Goal: Task Accomplishment & Management: Complete application form

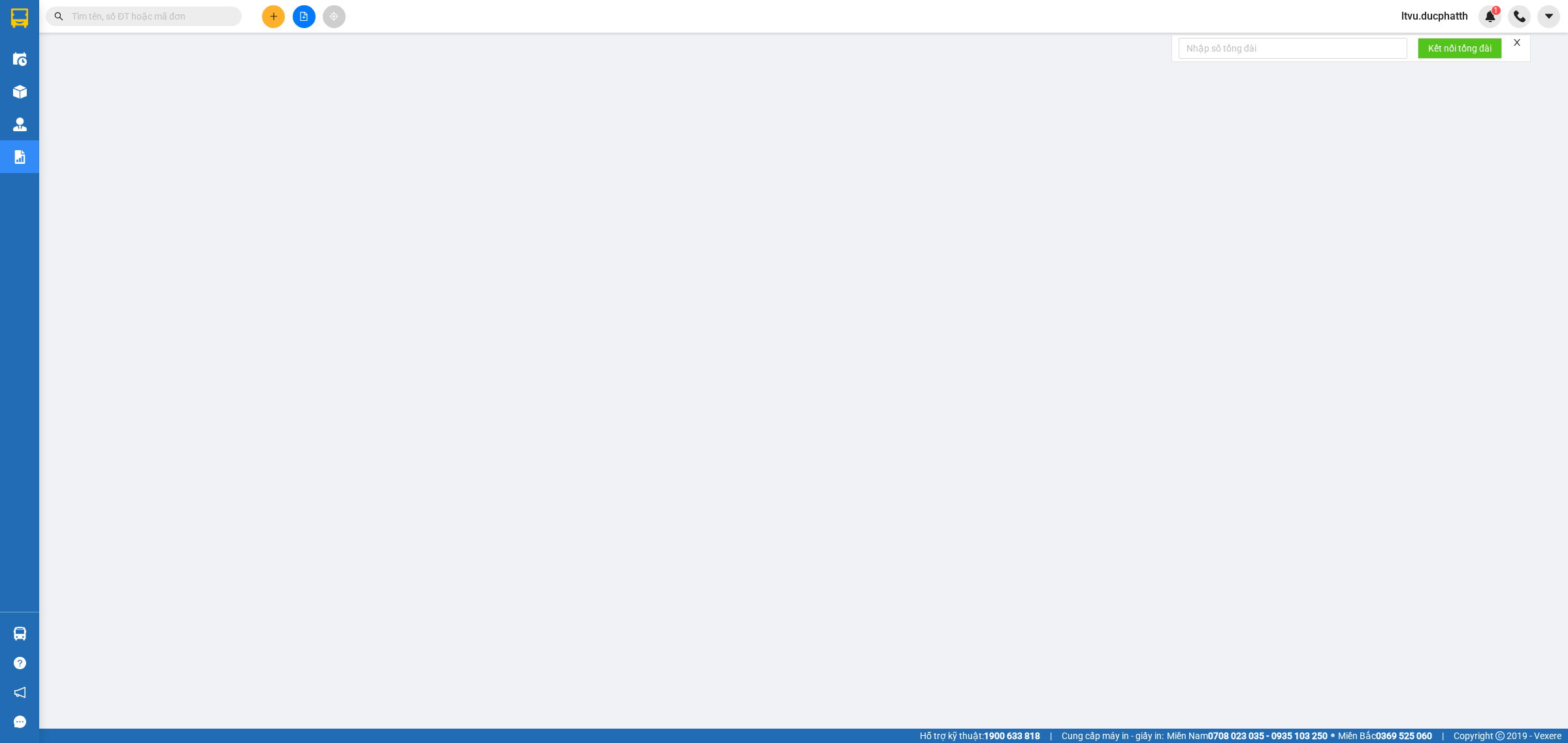
click at [155, 10] on input "text" at bounding box center [149, 16] width 154 height 14
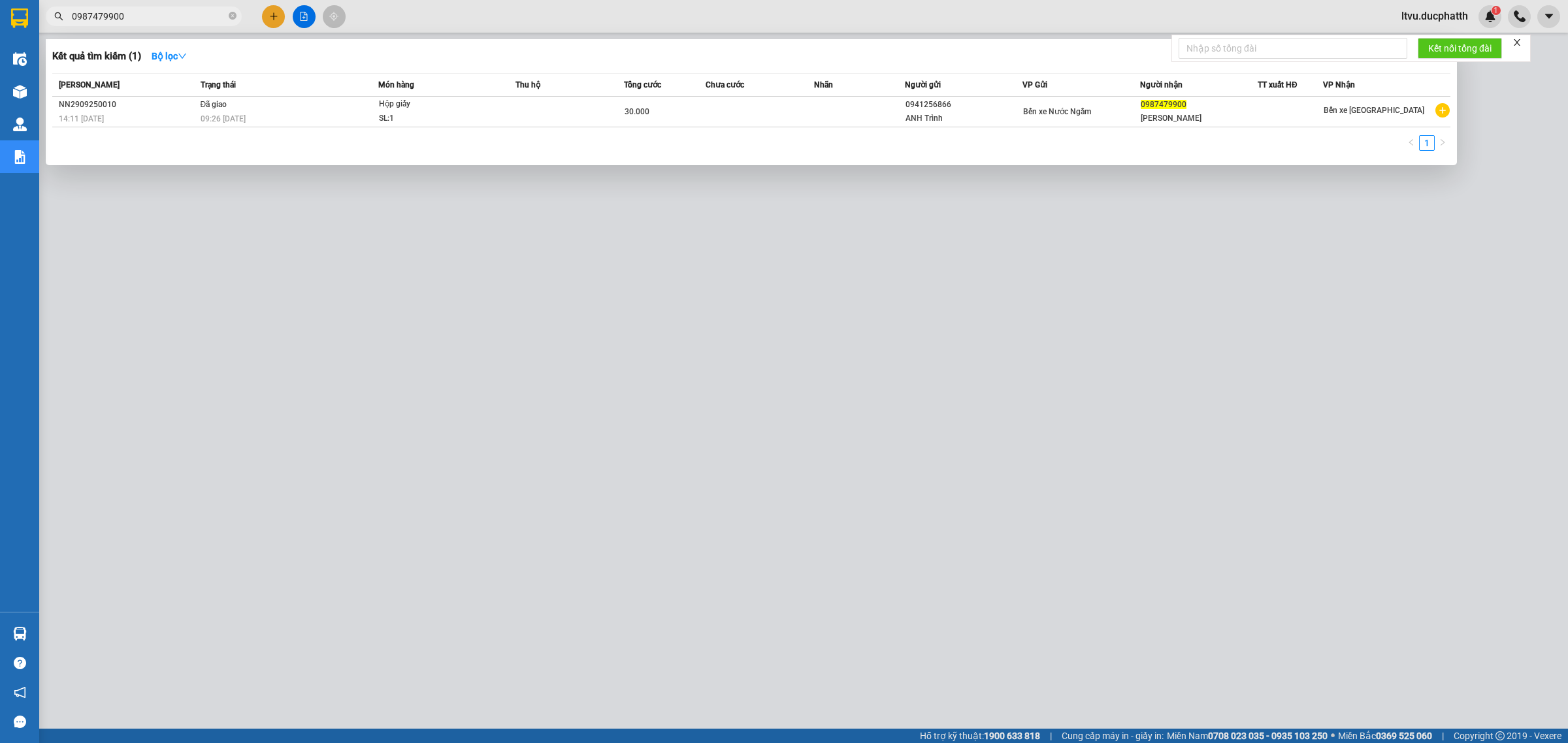
click at [127, 22] on input "0987479900" at bounding box center [149, 16] width 154 height 14
paste input "392792543"
type input "0392792543"
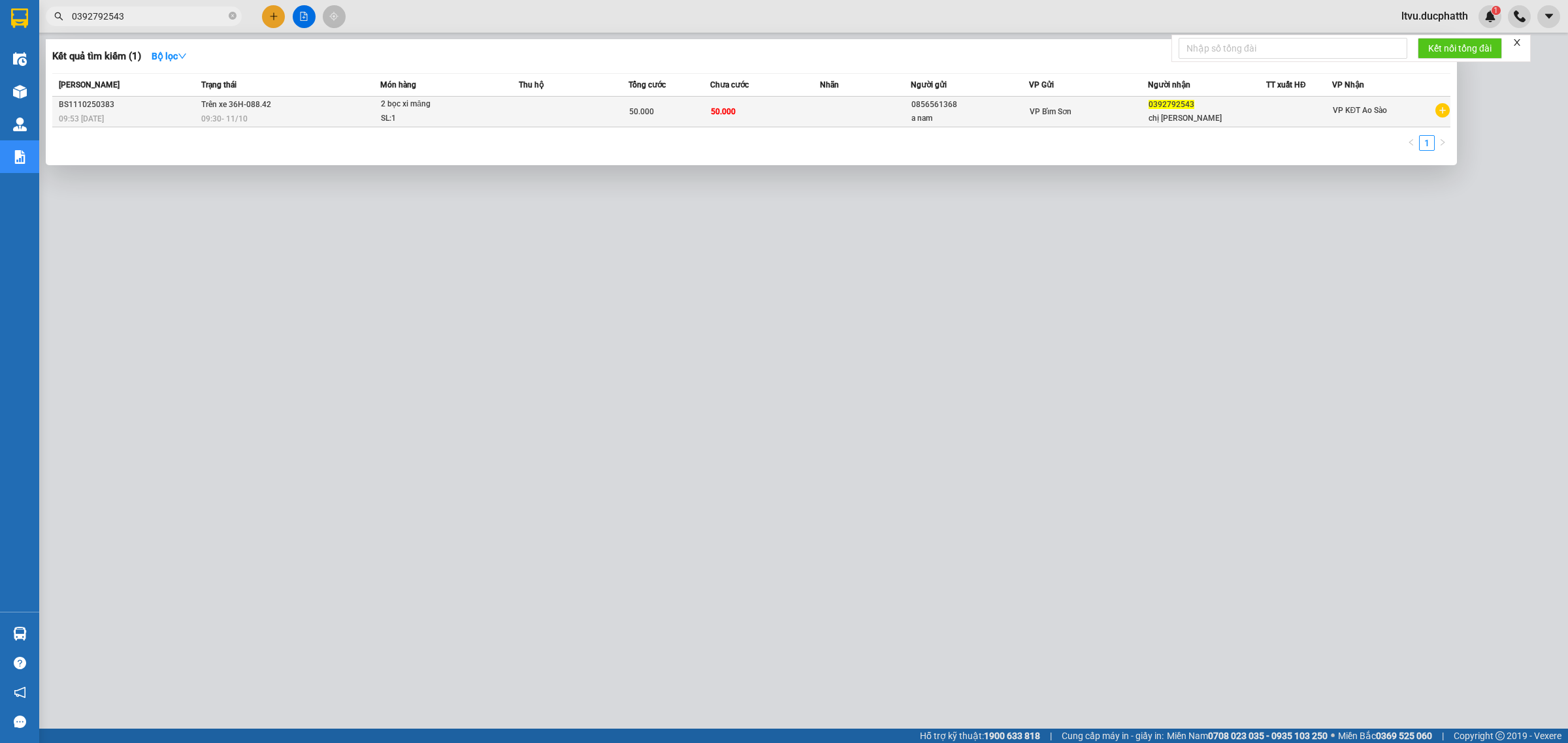
click at [514, 102] on span "2 bọc xi măng SL: 1" at bounding box center [449, 111] width 137 height 28
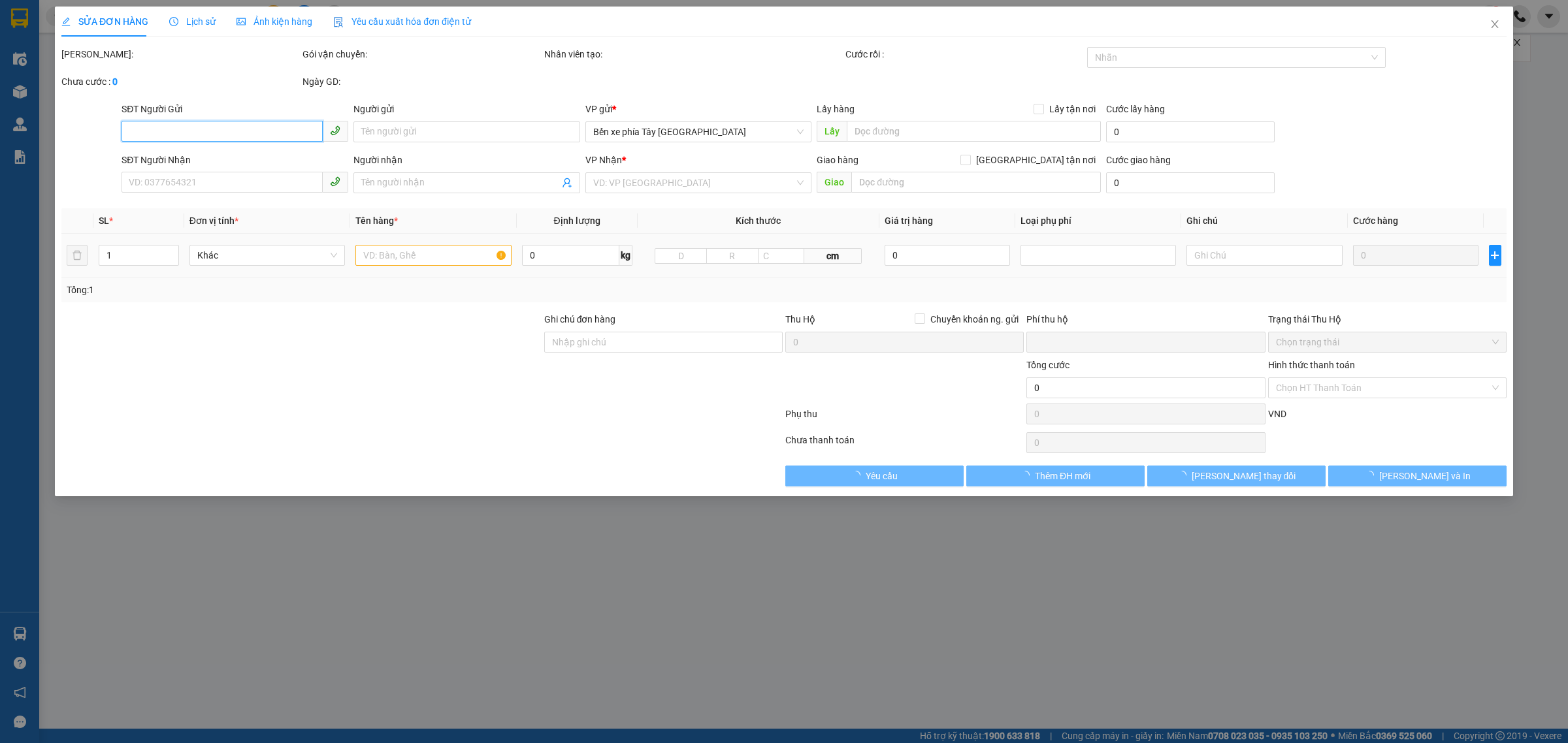
type input "0856561368"
type input "a nam"
type input "0392792543"
type input "chị [PERSON_NAME]"
type input "ntt"
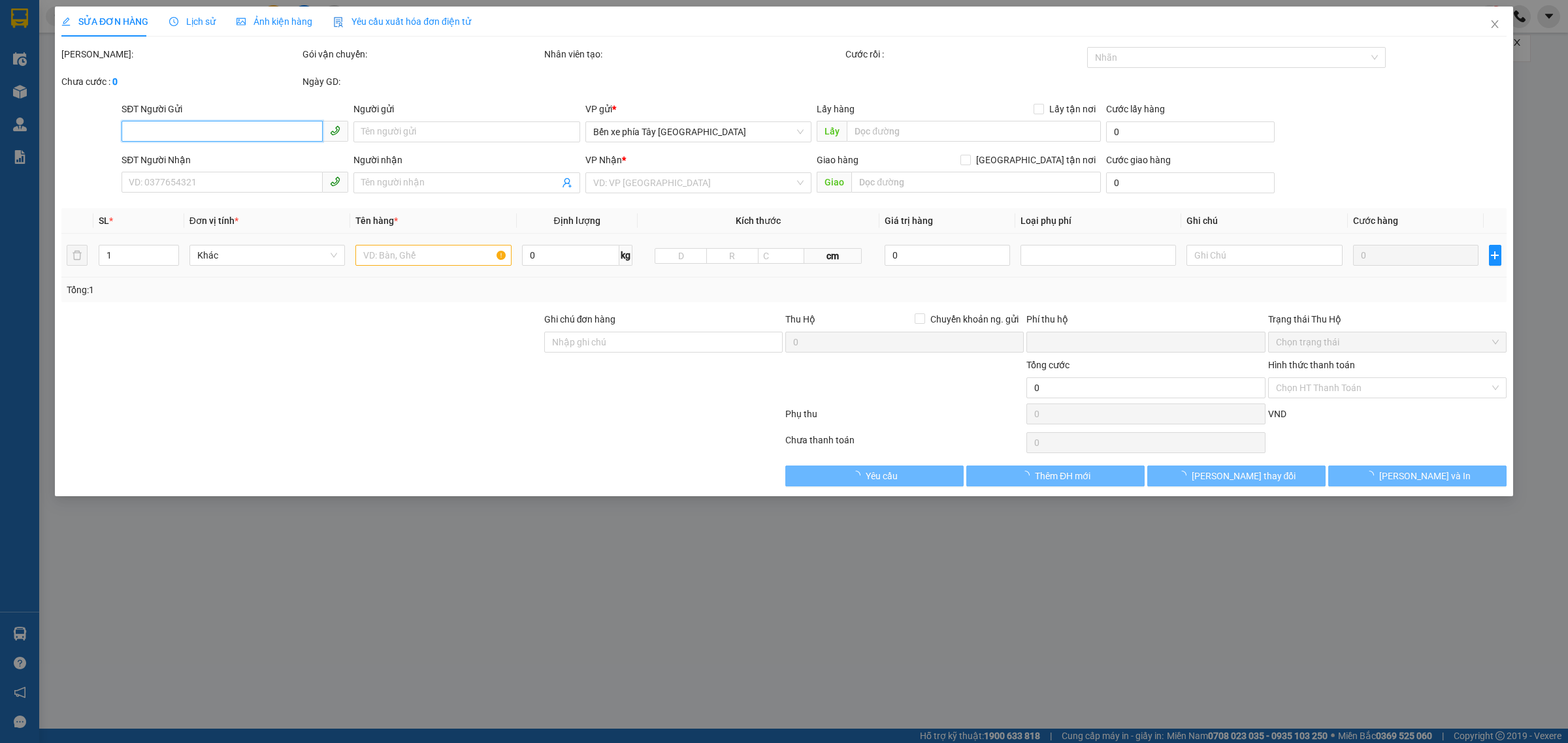
type input "0"
type input "50.000"
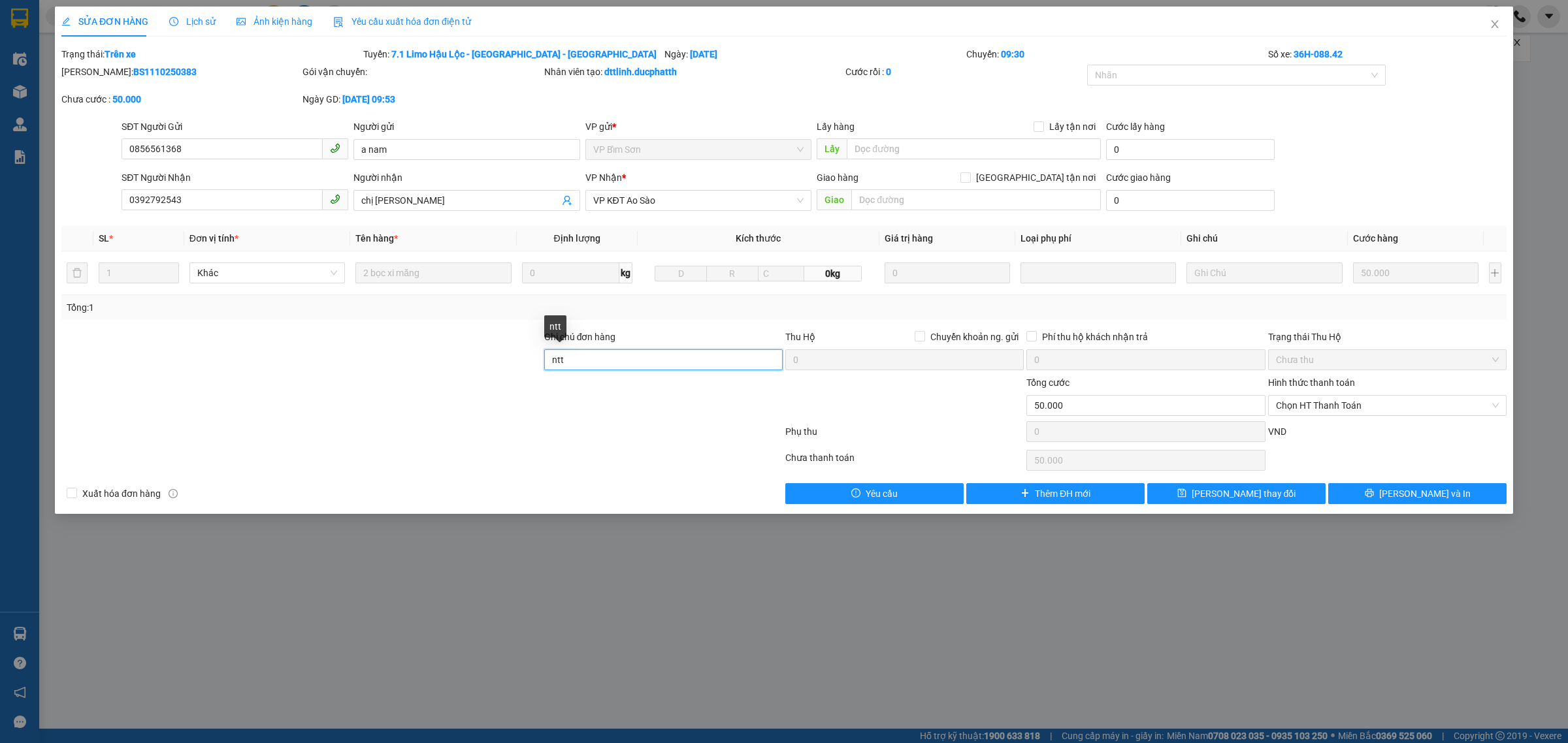
click at [648, 360] on input "ntt" at bounding box center [663, 360] width 239 height 21
click at [1361, 403] on span "Chọn HT Thanh Toán" at bounding box center [1387, 405] width 223 height 19
type input "CK 11:57 [DATE] GUI XE BIM SON SHB"
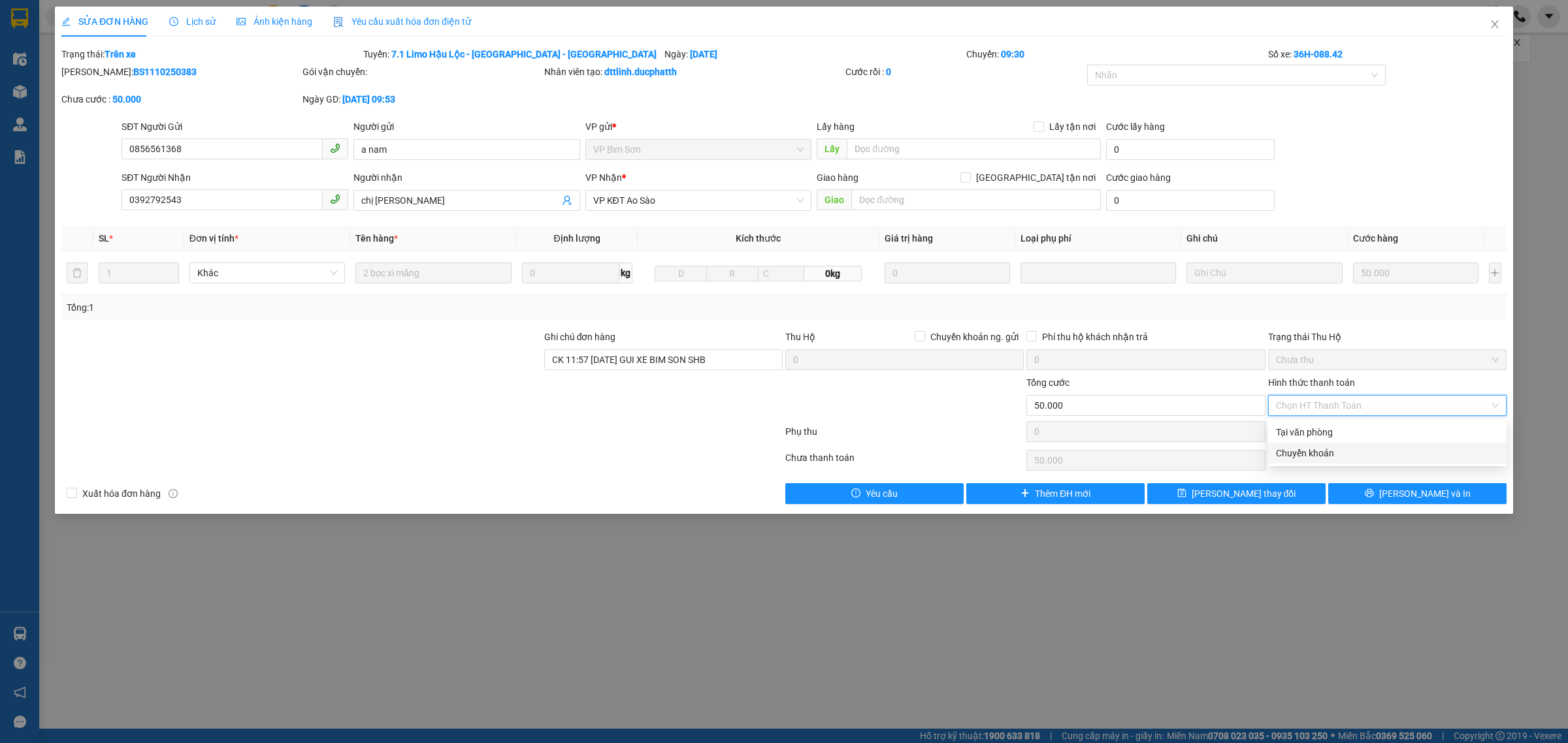
click at [1336, 452] on div "Chuyển khoản" at bounding box center [1387, 453] width 223 height 14
type input "0"
click at [1255, 500] on span "[PERSON_NAME] thay đổi" at bounding box center [1243, 493] width 105 height 14
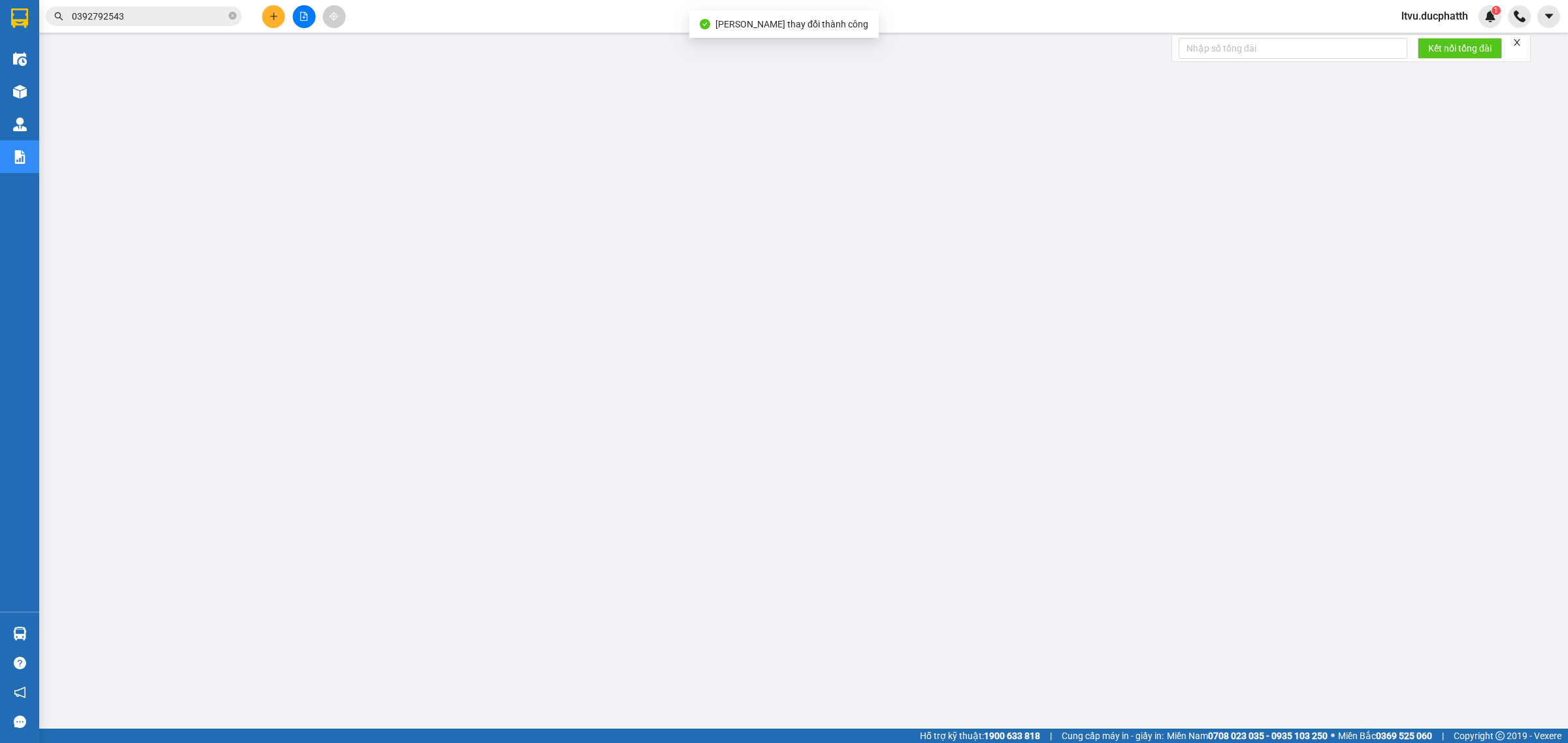
click at [173, 17] on input "0392792543" at bounding box center [149, 16] width 154 height 14
